Goal: Consume media (video, audio)

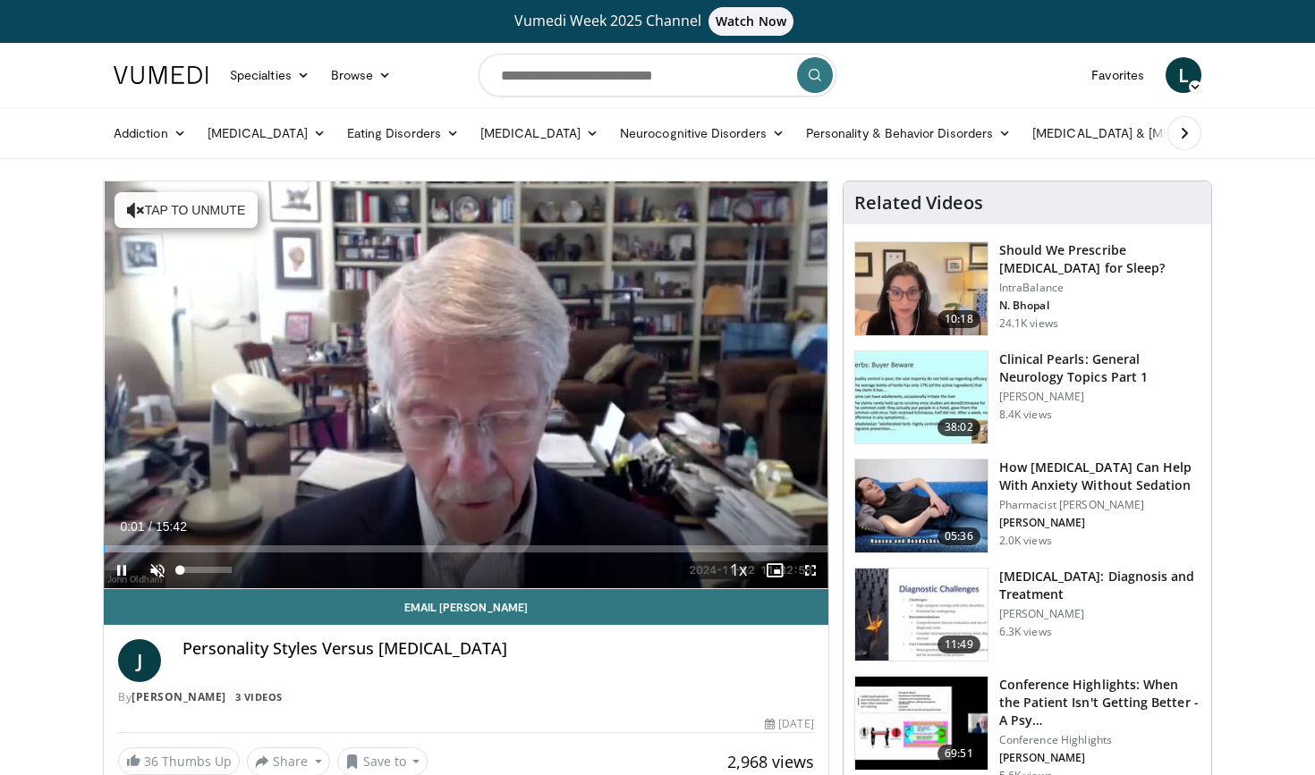
click at [157, 560] on span "Video Player" at bounding box center [158, 571] width 36 height 36
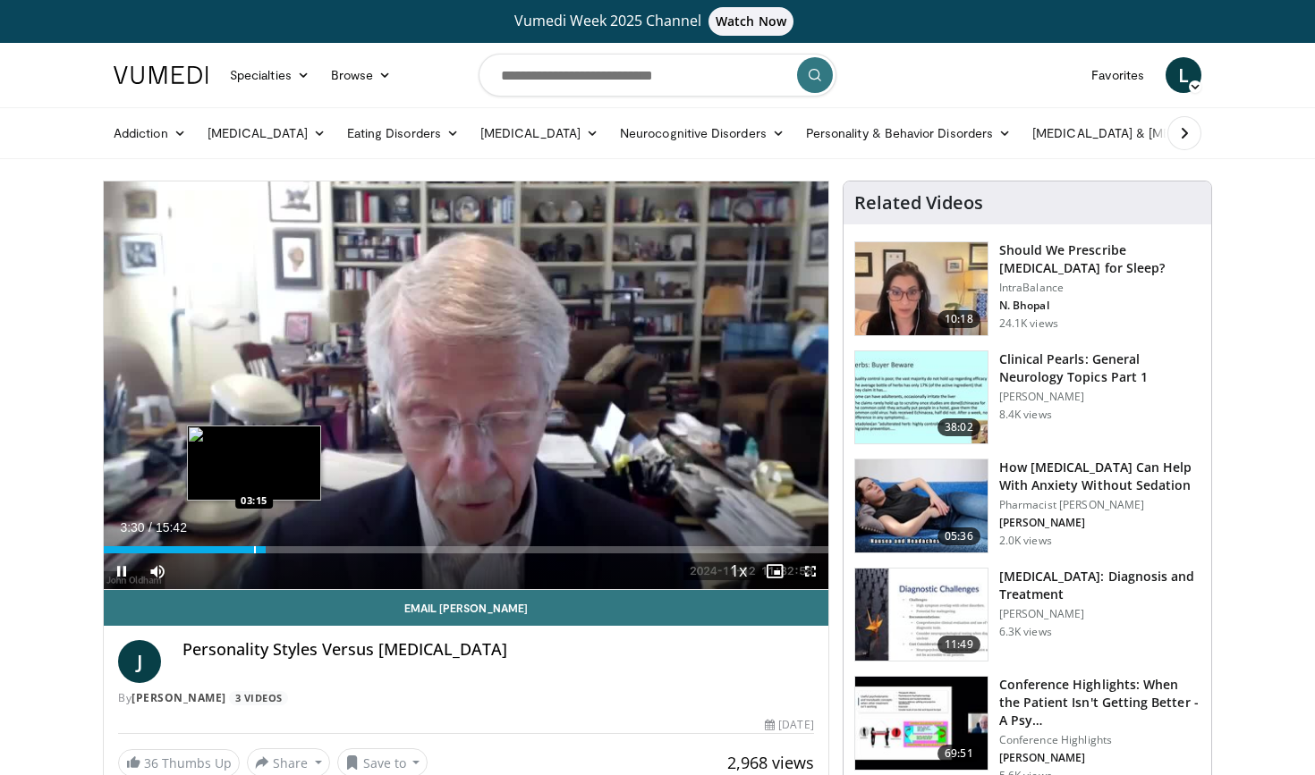
click at [254, 549] on div "Progress Bar" at bounding box center [255, 550] width 2 height 7
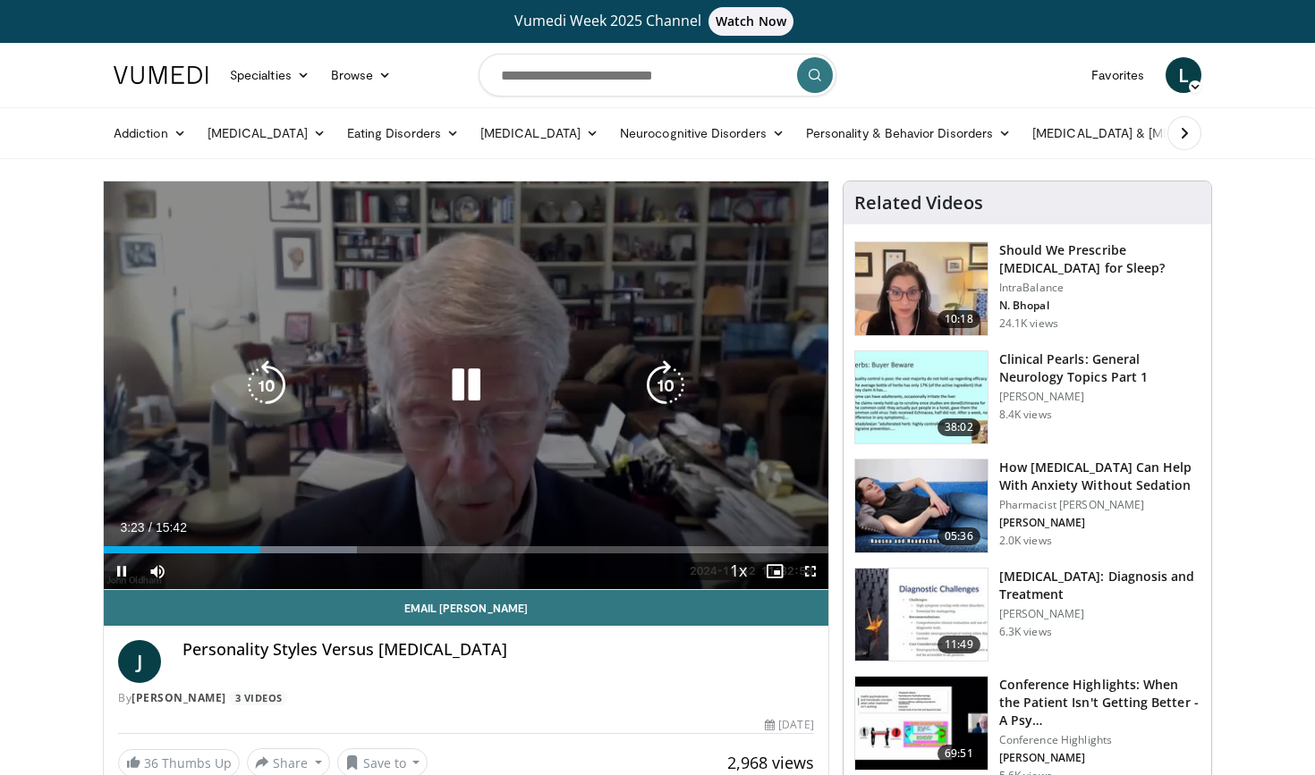
click at [341, 381] on div "Video Player" at bounding box center [466, 386] width 435 height 36
click at [463, 393] on icon "Video Player" at bounding box center [466, 385] width 50 height 50
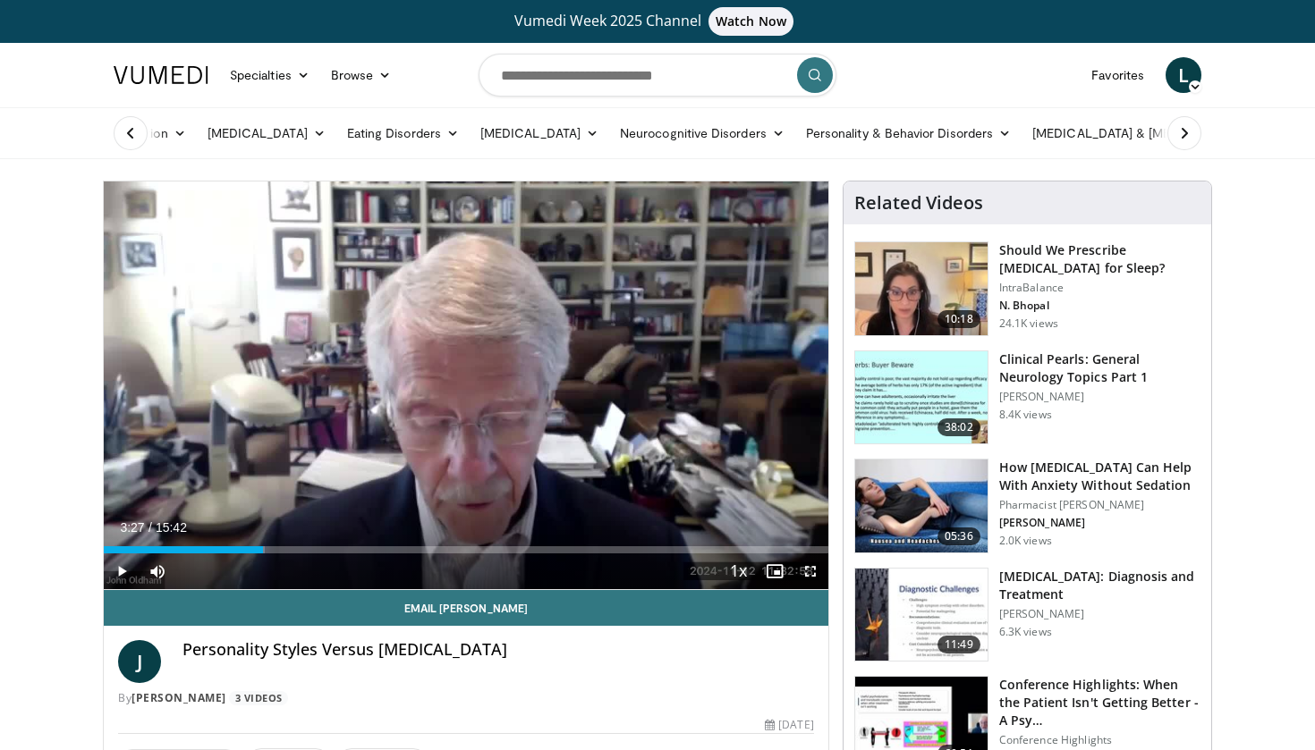
click at [1196, 88] on icon at bounding box center [1195, 87] width 13 height 13
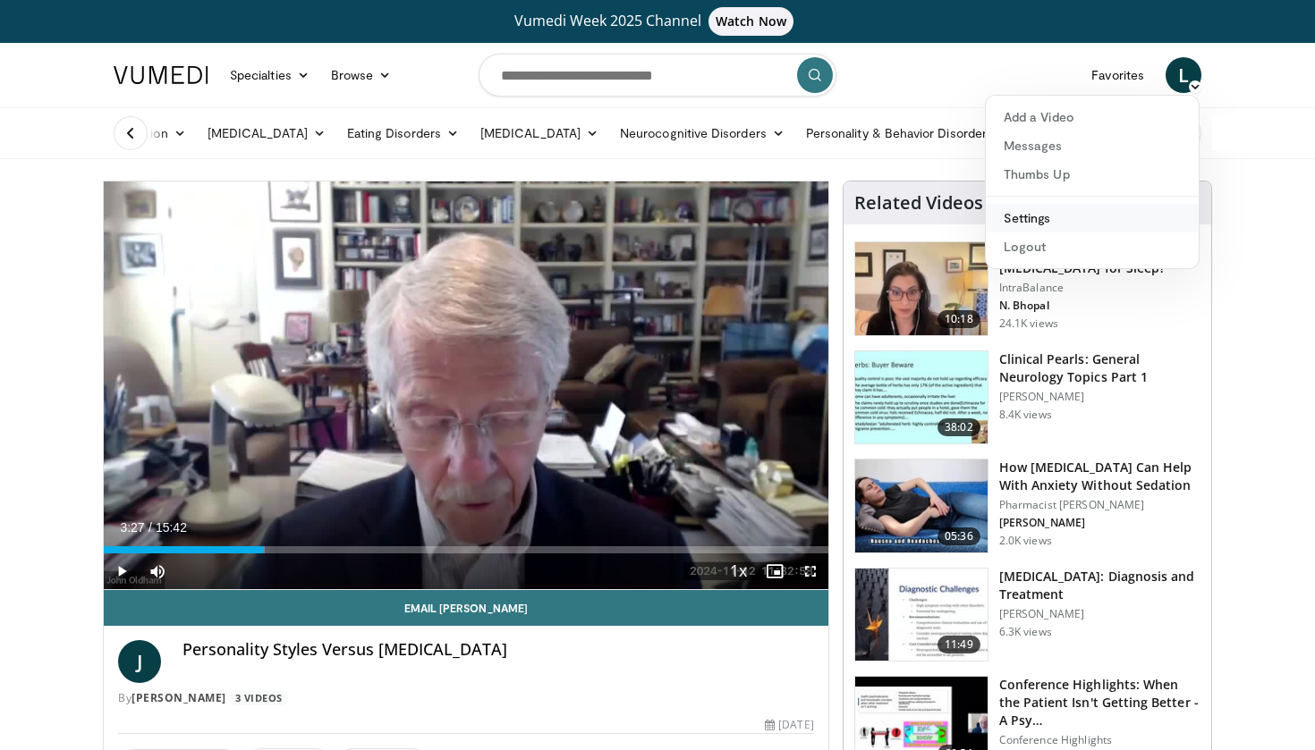
click at [1049, 216] on link "Settings" at bounding box center [1092, 218] width 213 height 29
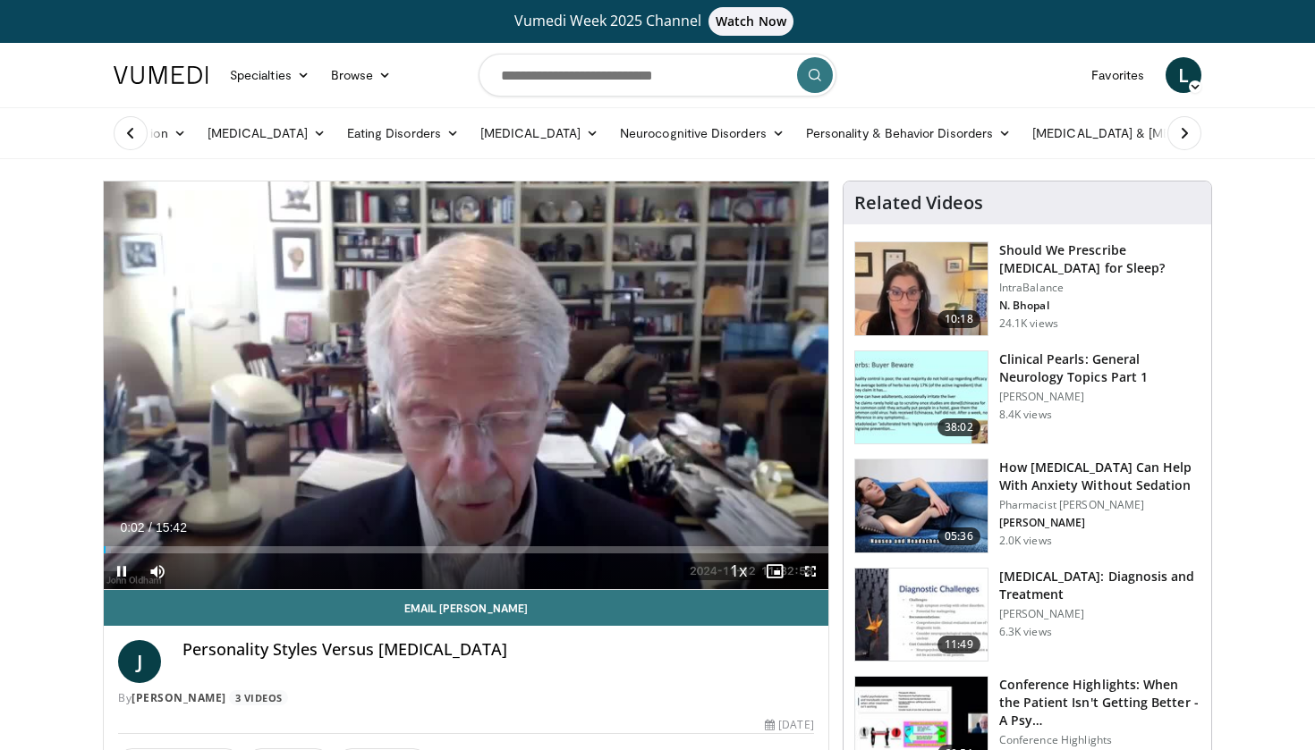
click at [124, 572] on span "Video Player" at bounding box center [122, 572] width 36 height 36
click at [290, 75] on link "Specialties" at bounding box center [269, 75] width 101 height 36
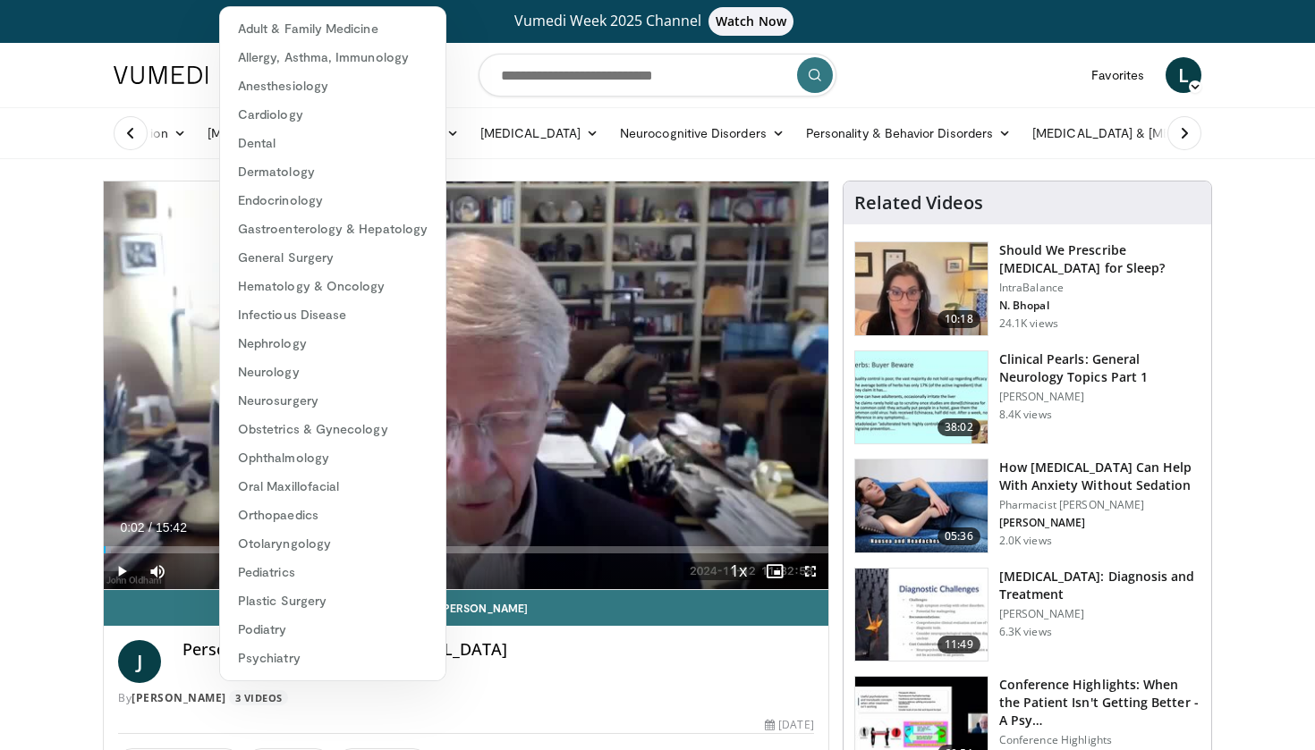
click at [938, 75] on nav "Specialties Adult & Family Medicine Allergy, [MEDICAL_DATA], Immunology Anesthe…" at bounding box center [657, 75] width 1109 height 64
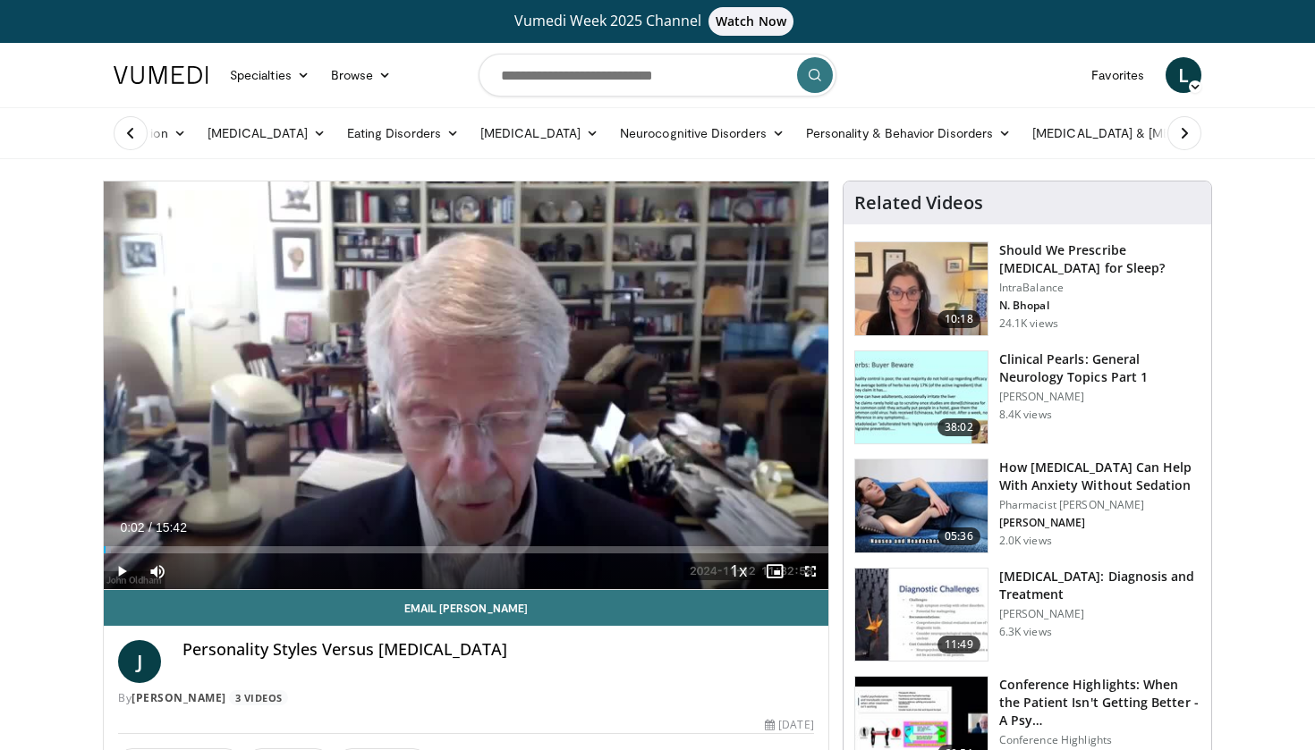
click at [1188, 69] on span "L" at bounding box center [1183, 75] width 36 height 36
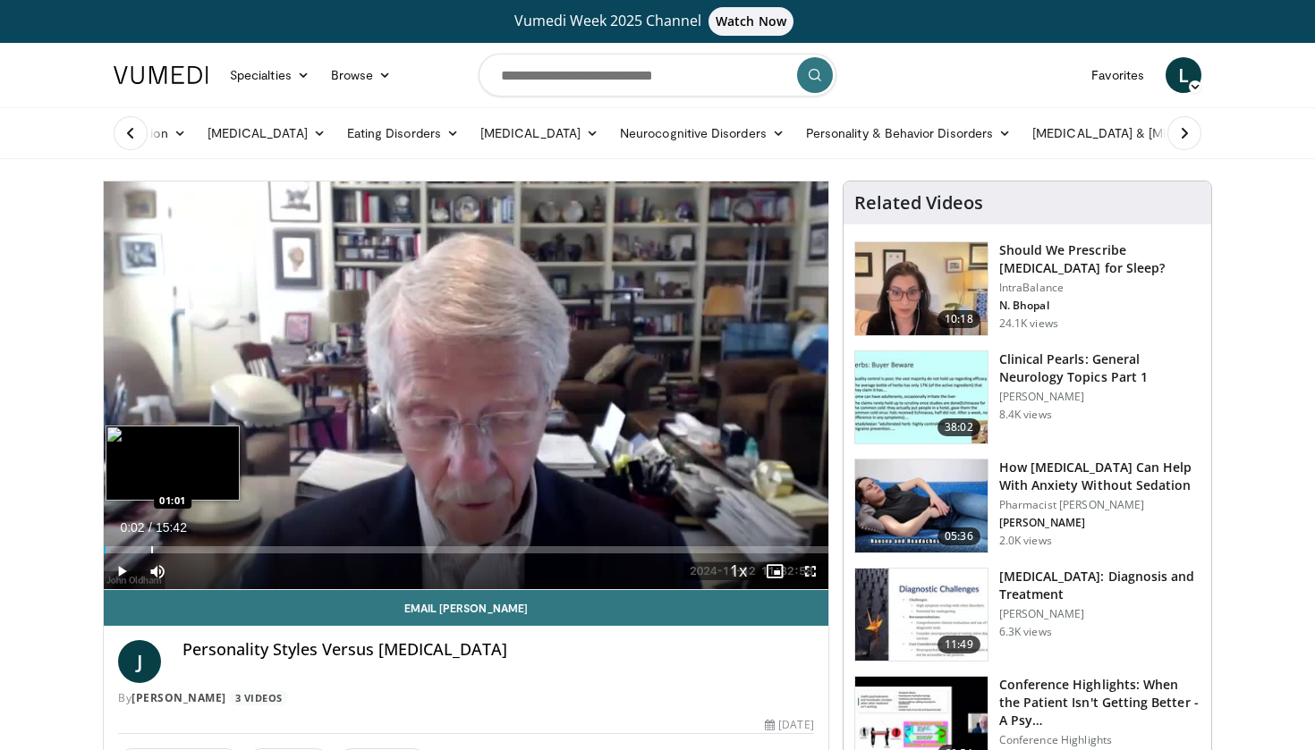
click at [151, 549] on div "Progress Bar" at bounding box center [152, 550] width 2 height 7
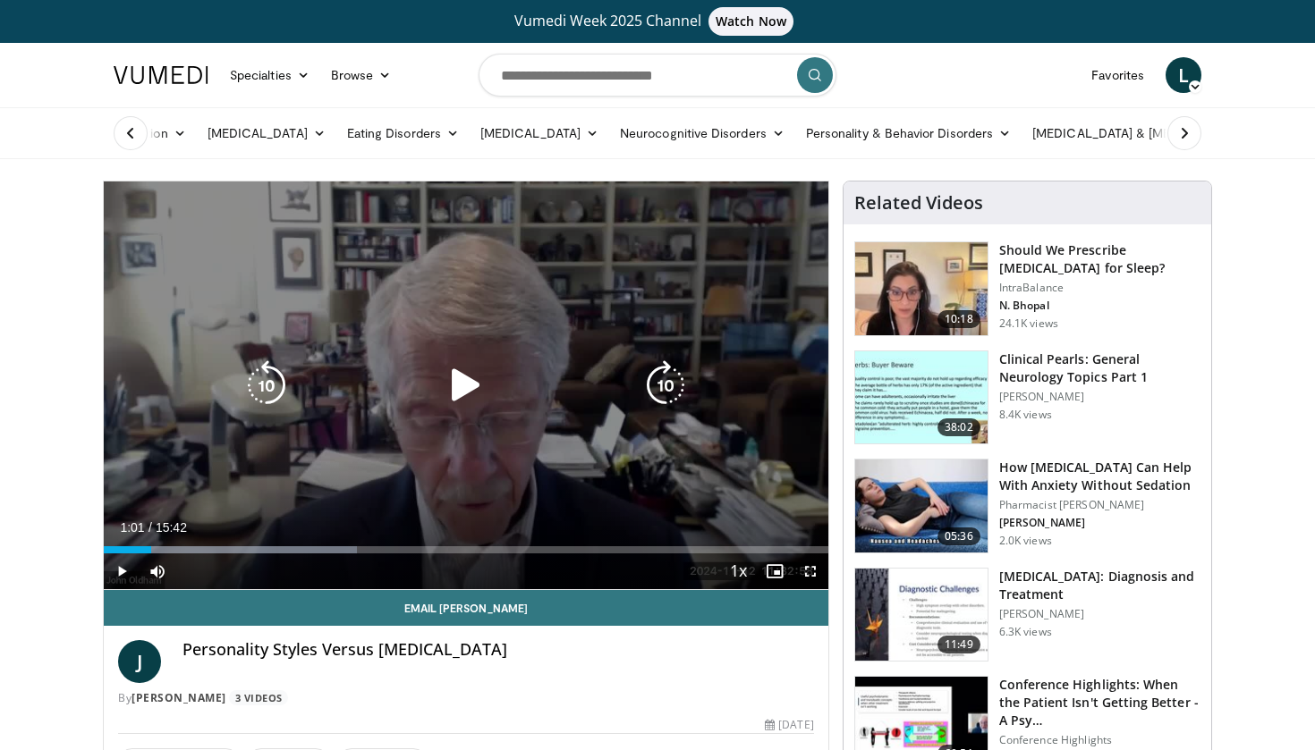
click at [457, 382] on icon "Video Player" at bounding box center [466, 385] width 50 height 50
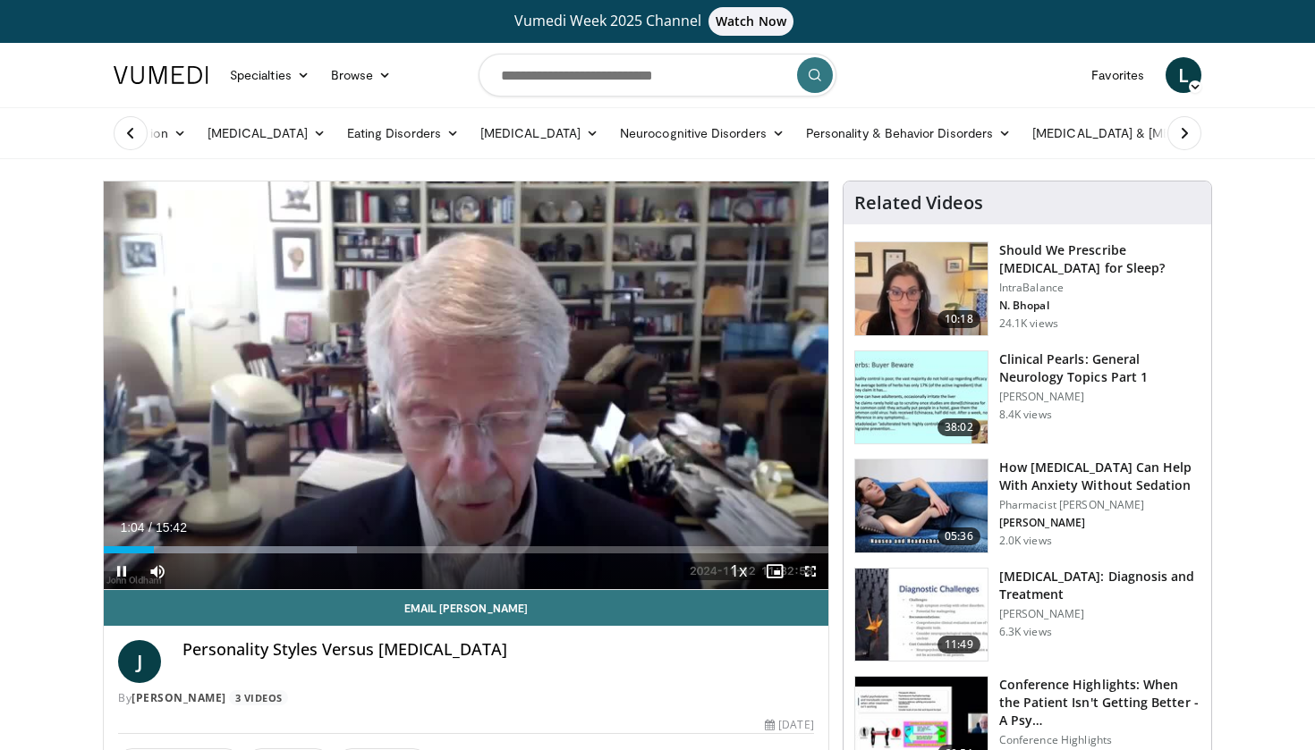
click at [126, 569] on span "Video Player" at bounding box center [122, 572] width 36 height 36
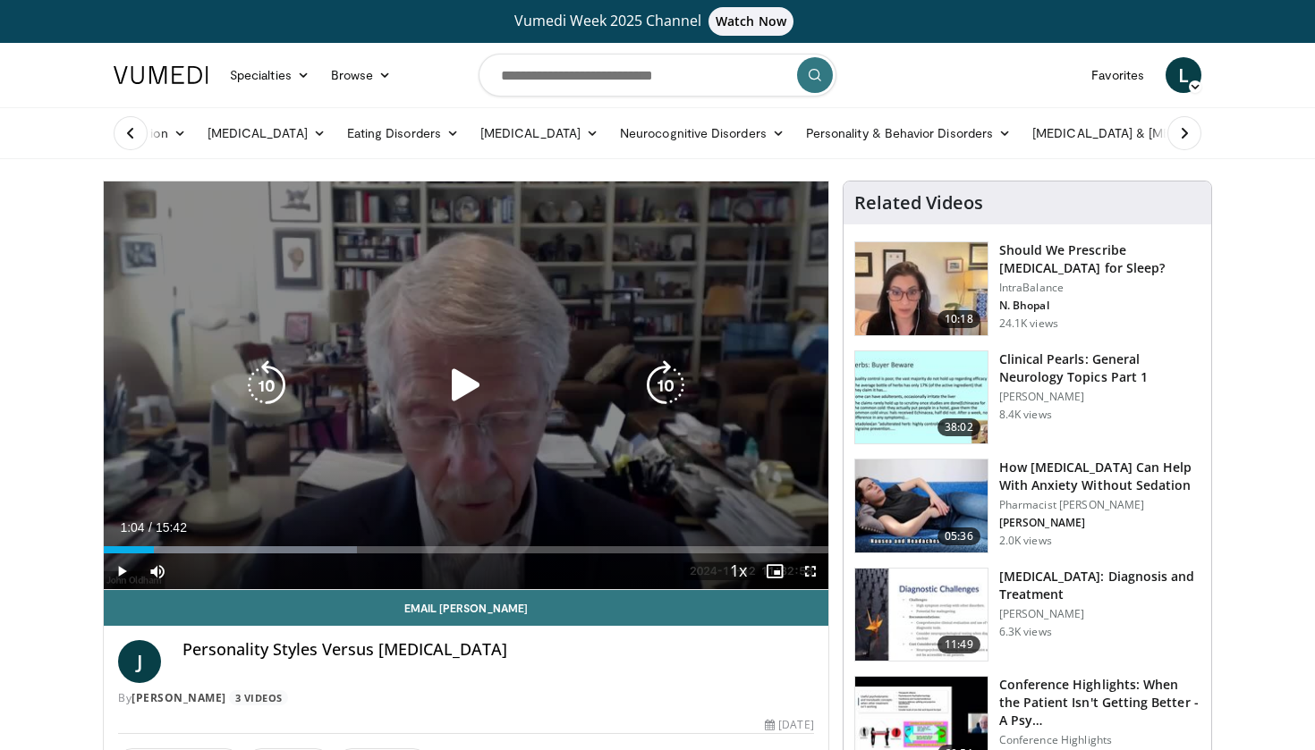
click at [464, 385] on icon "Video Player" at bounding box center [466, 385] width 50 height 50
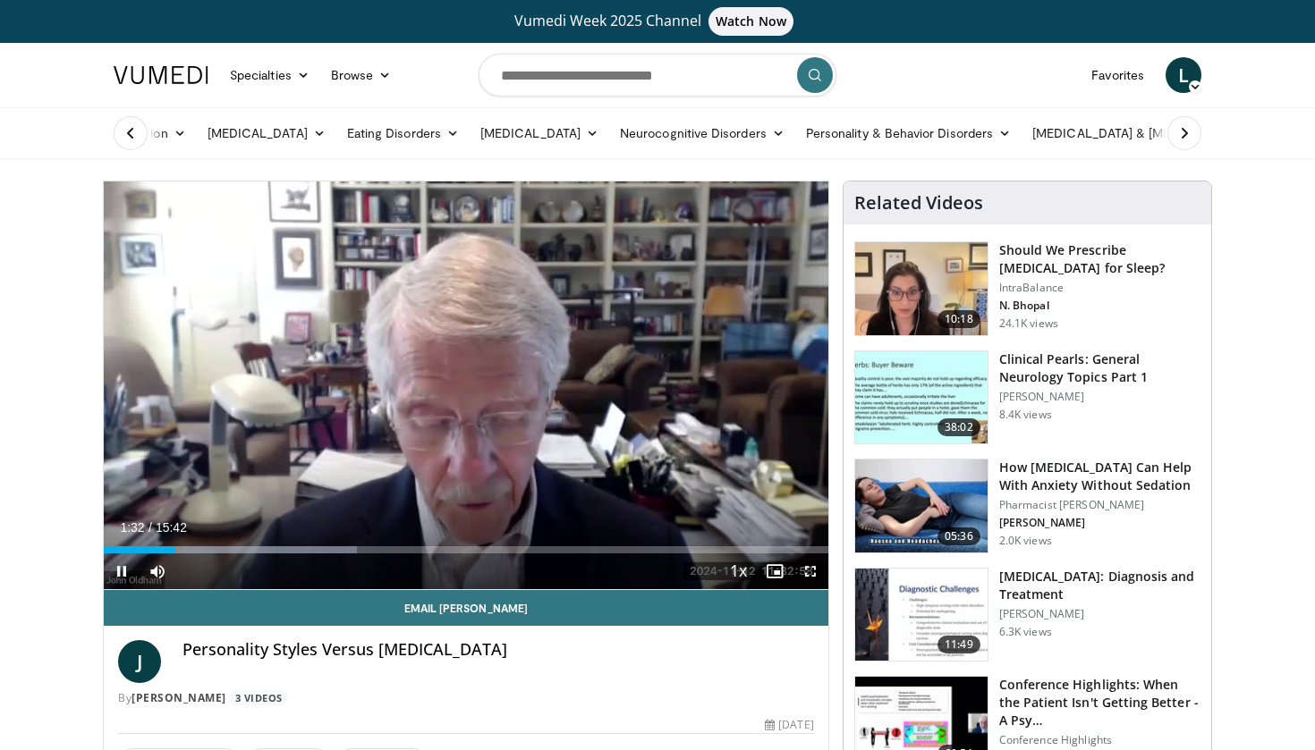
click at [811, 568] on span "Video Player" at bounding box center [810, 572] width 36 height 36
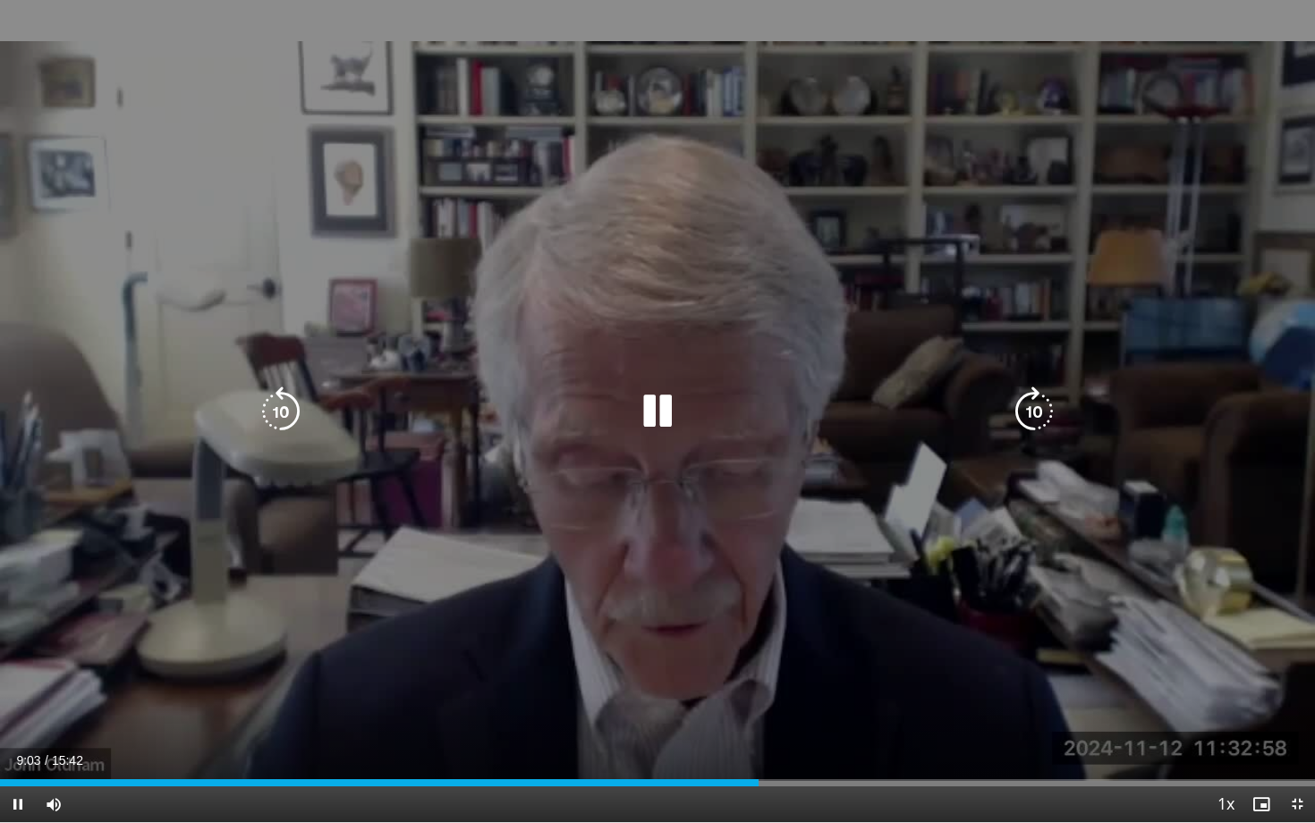
click at [671, 406] on icon "Video Player" at bounding box center [657, 411] width 50 height 50
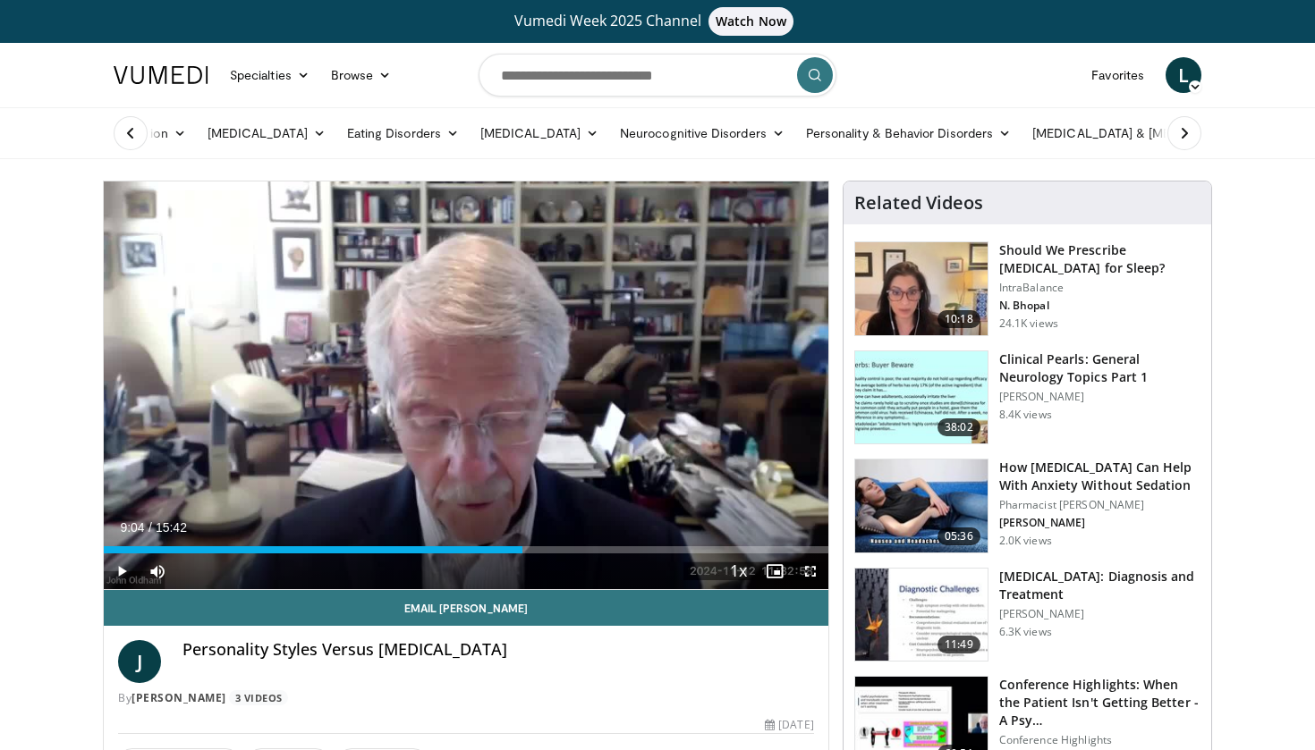
click at [125, 573] on span "Video Player" at bounding box center [122, 572] width 36 height 36
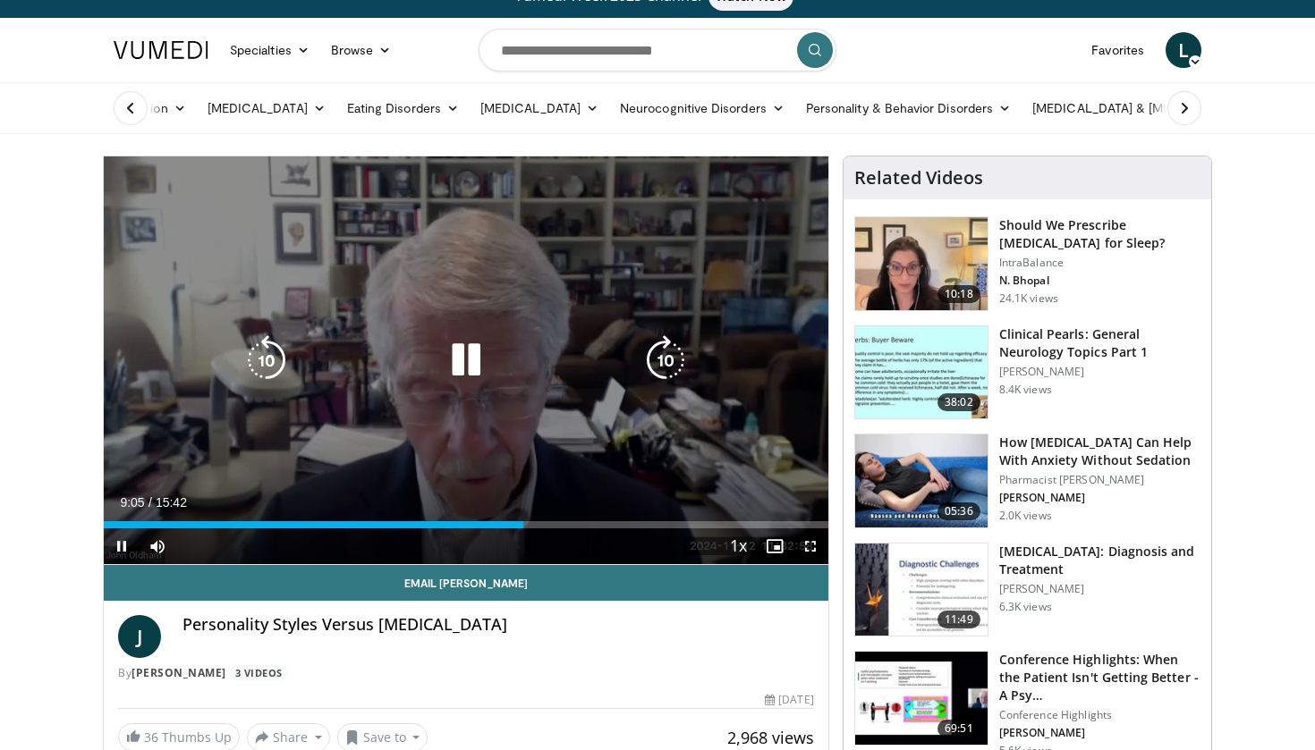
scroll to position [30, 0]
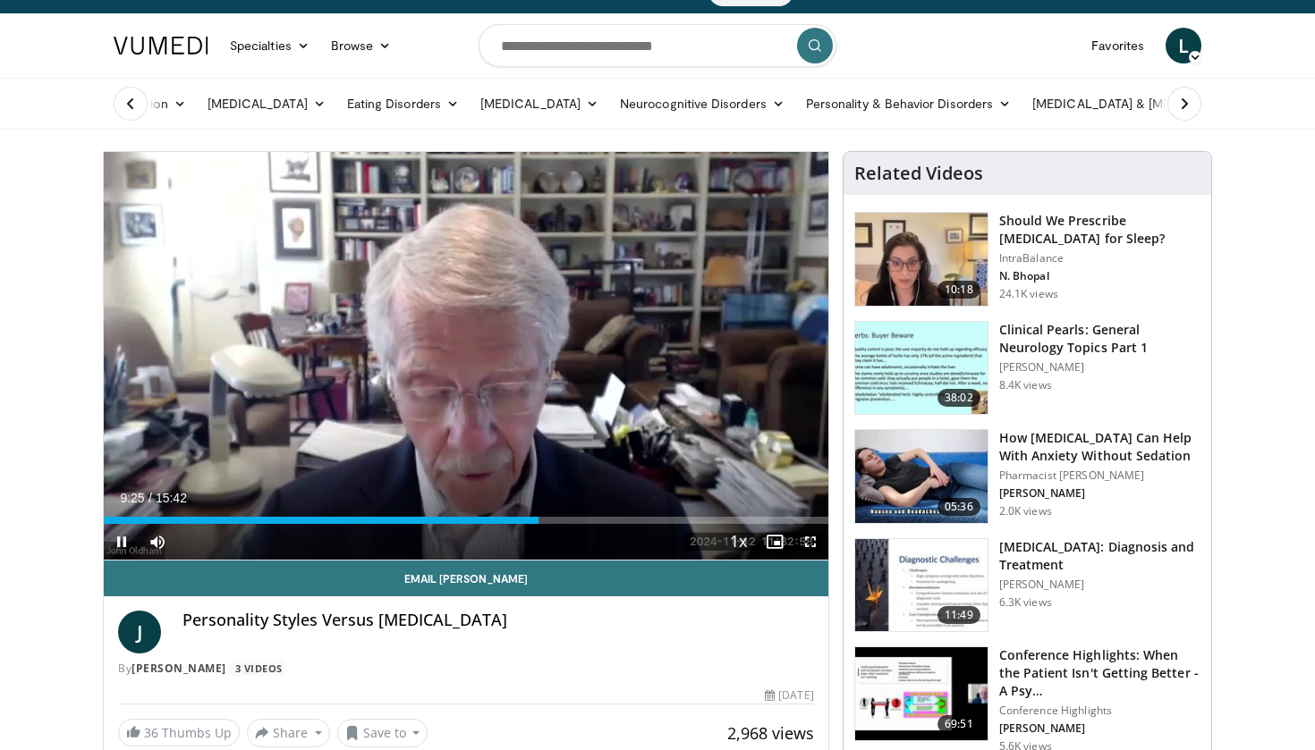
click at [123, 542] on span "Video Player" at bounding box center [122, 542] width 36 height 36
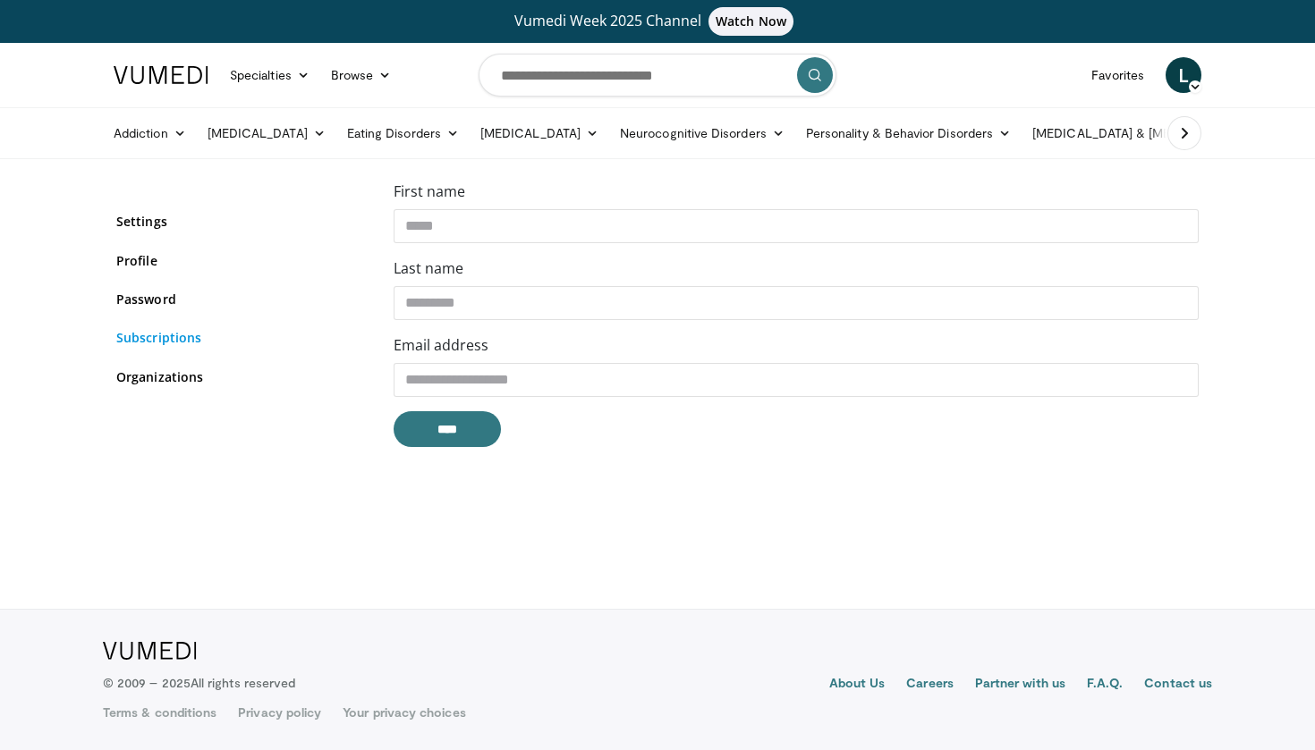
click at [174, 337] on link "Subscriptions" at bounding box center [241, 337] width 250 height 19
